Goal: Transaction & Acquisition: Purchase product/service

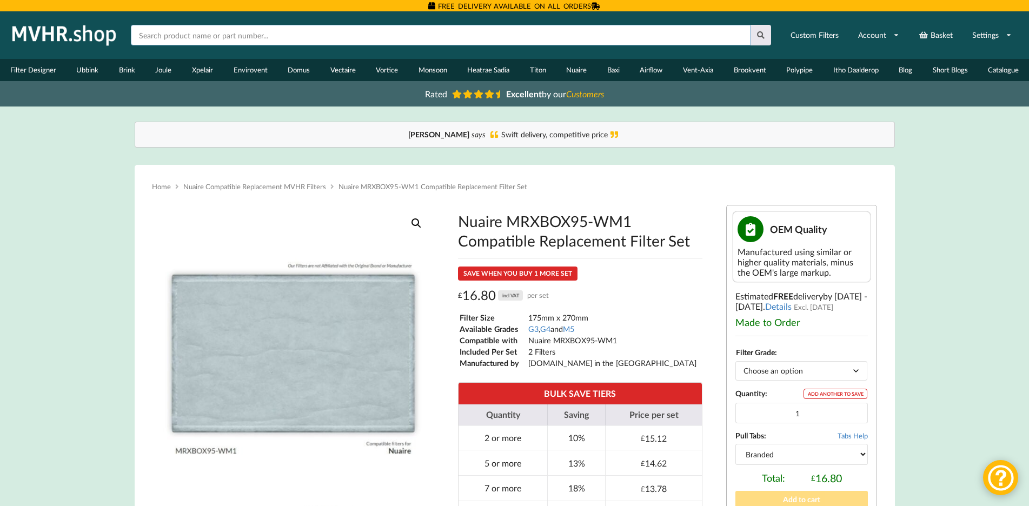
click at [317, 34] on input "text" at bounding box center [441, 35] width 620 height 21
click at [159, 32] on input "mevdcr" at bounding box center [441, 35] width 620 height 21
type input "mevdc-r"
click at [750, 25] on button at bounding box center [760, 35] width 21 height 21
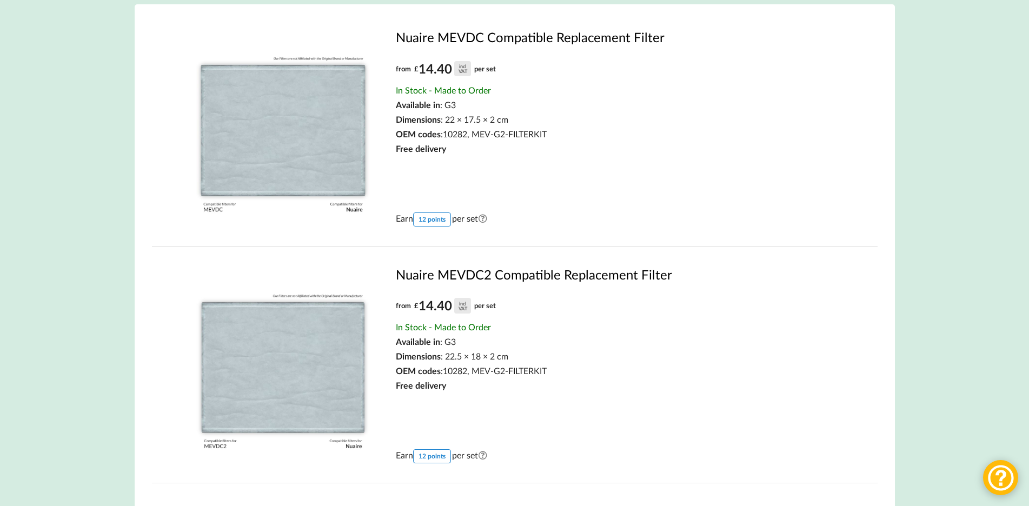
scroll to position [162, 0]
click at [437, 32] on link "Nuaire MEVDC Compatible Replacement Filter" at bounding box center [620, 36] width 448 height 16
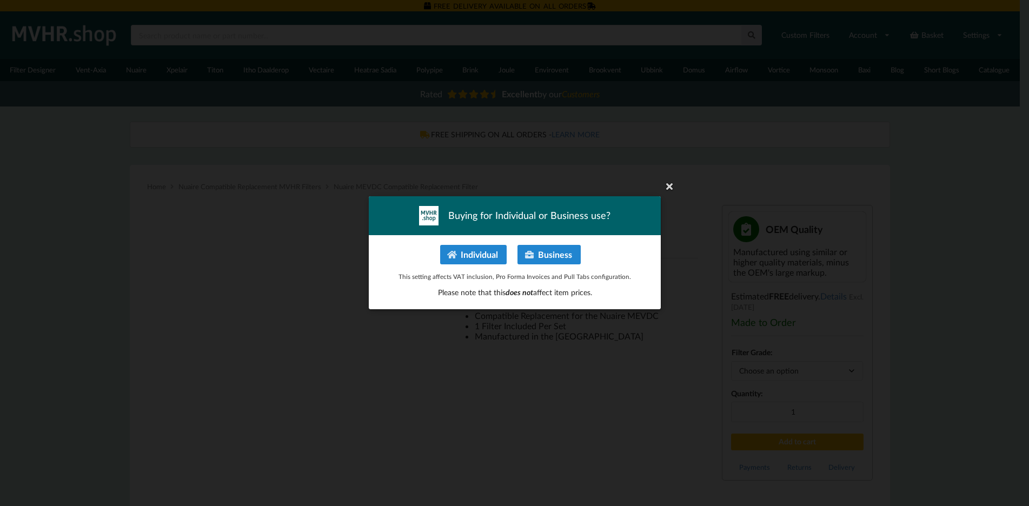
type input "**********"
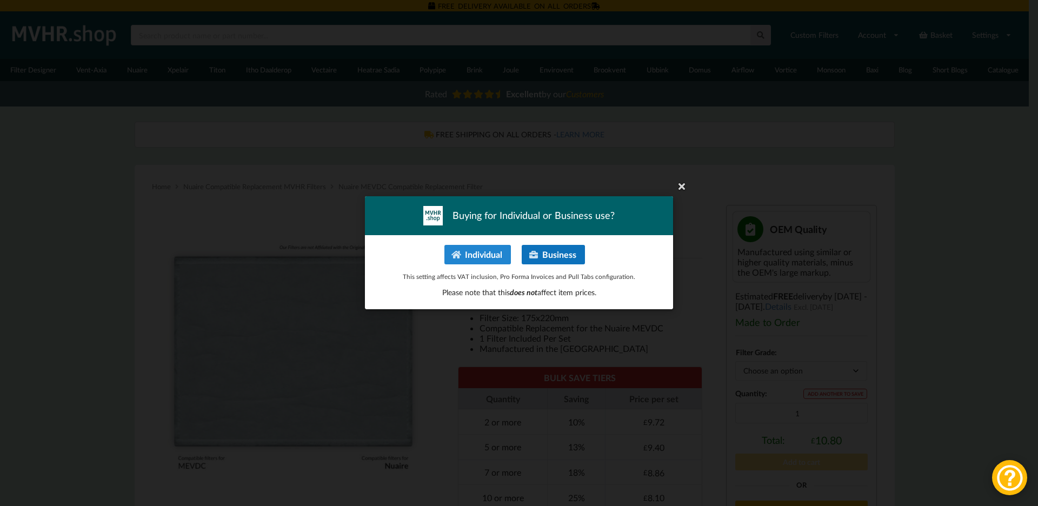
click at [538, 252] on icon at bounding box center [534, 254] width 10 height 9
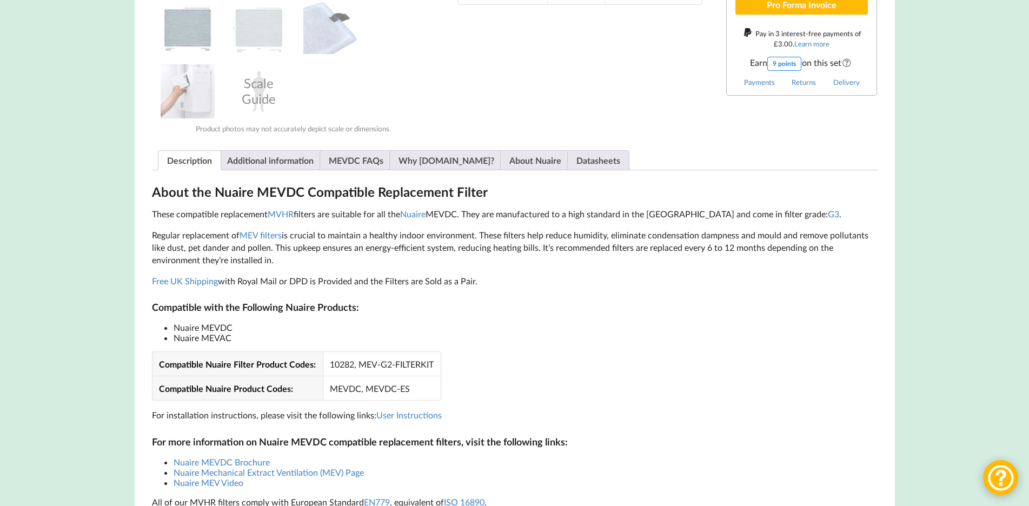
scroll to position [378, 0]
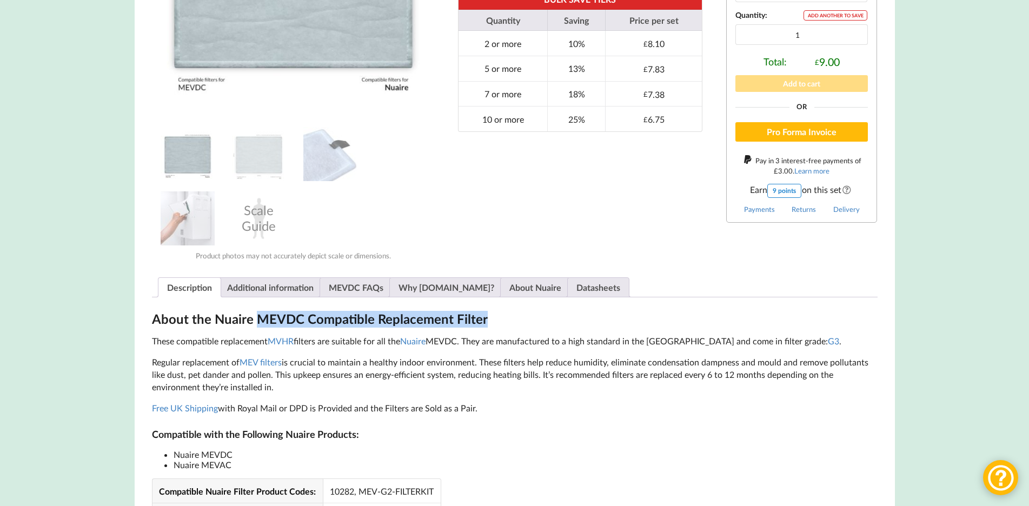
drag, startPoint x: 258, startPoint y: 318, endPoint x: 483, endPoint y: 318, distance: 224.9
click at [483, 318] on h2 "About the Nuaire MEVDC Compatible Replacement Filter" at bounding box center [514, 319] width 725 height 17
copy h2 "MEVDC Compatible Replacement Filter"
